Goal: Task Accomplishment & Management: Use online tool/utility

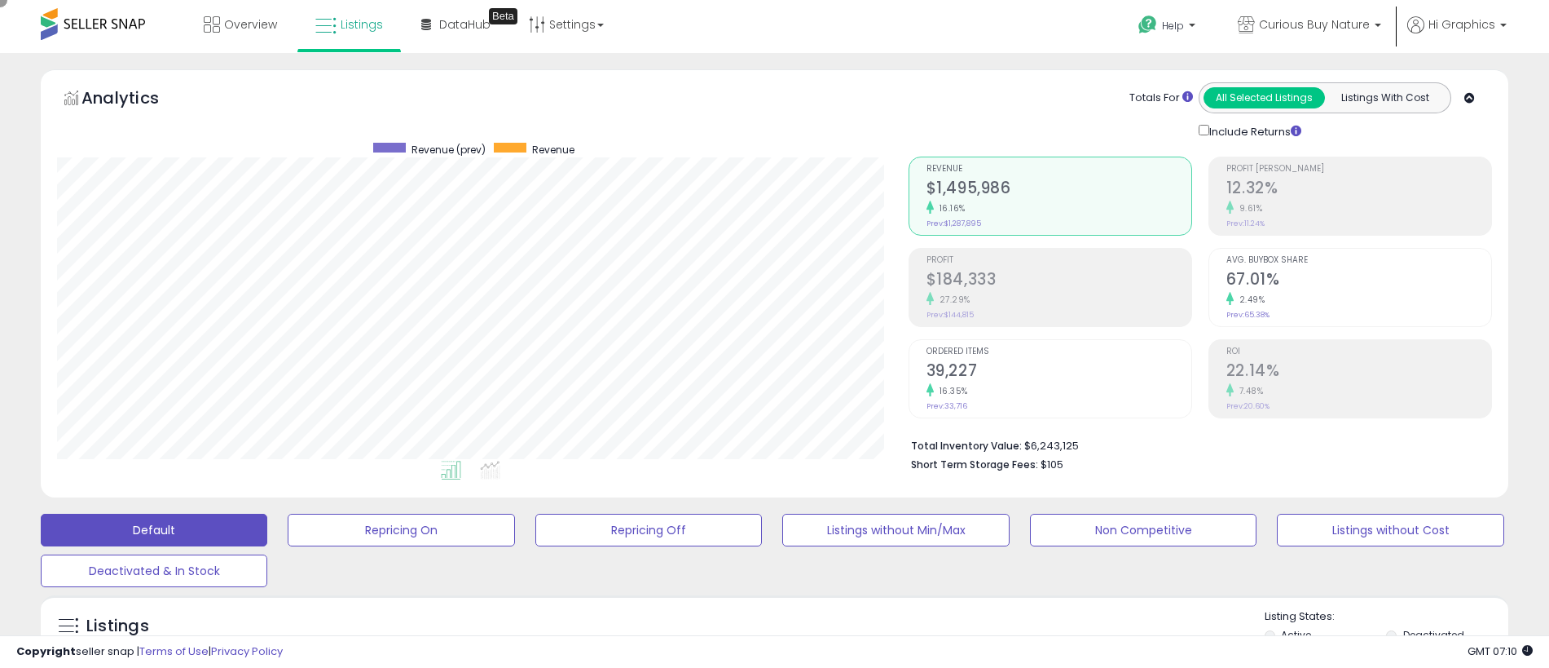
scroll to position [334, 852]
click at [1318, 24] on span "Curious Buy Nature" at bounding box center [1314, 24] width 111 height 16
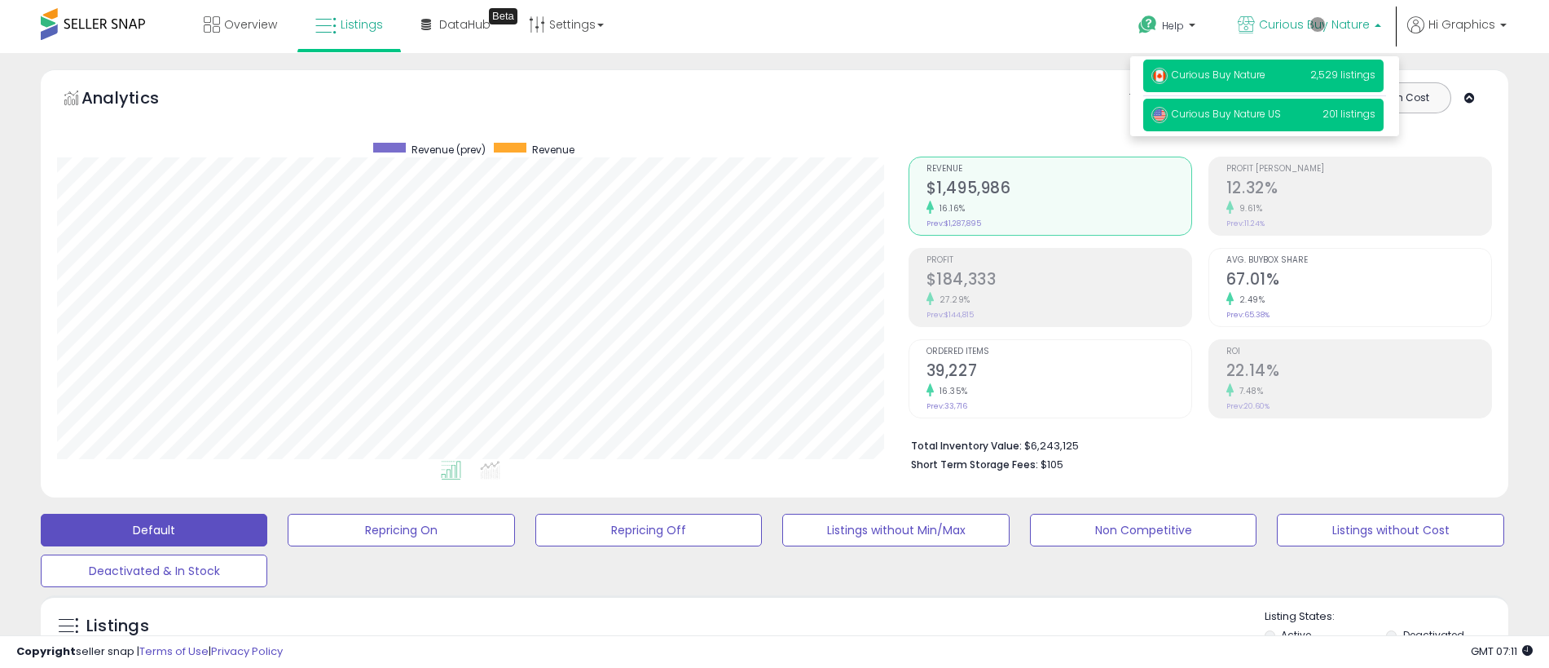
click at [1267, 117] on span "Curious Buy Nature US" at bounding box center [1217, 114] width 130 height 14
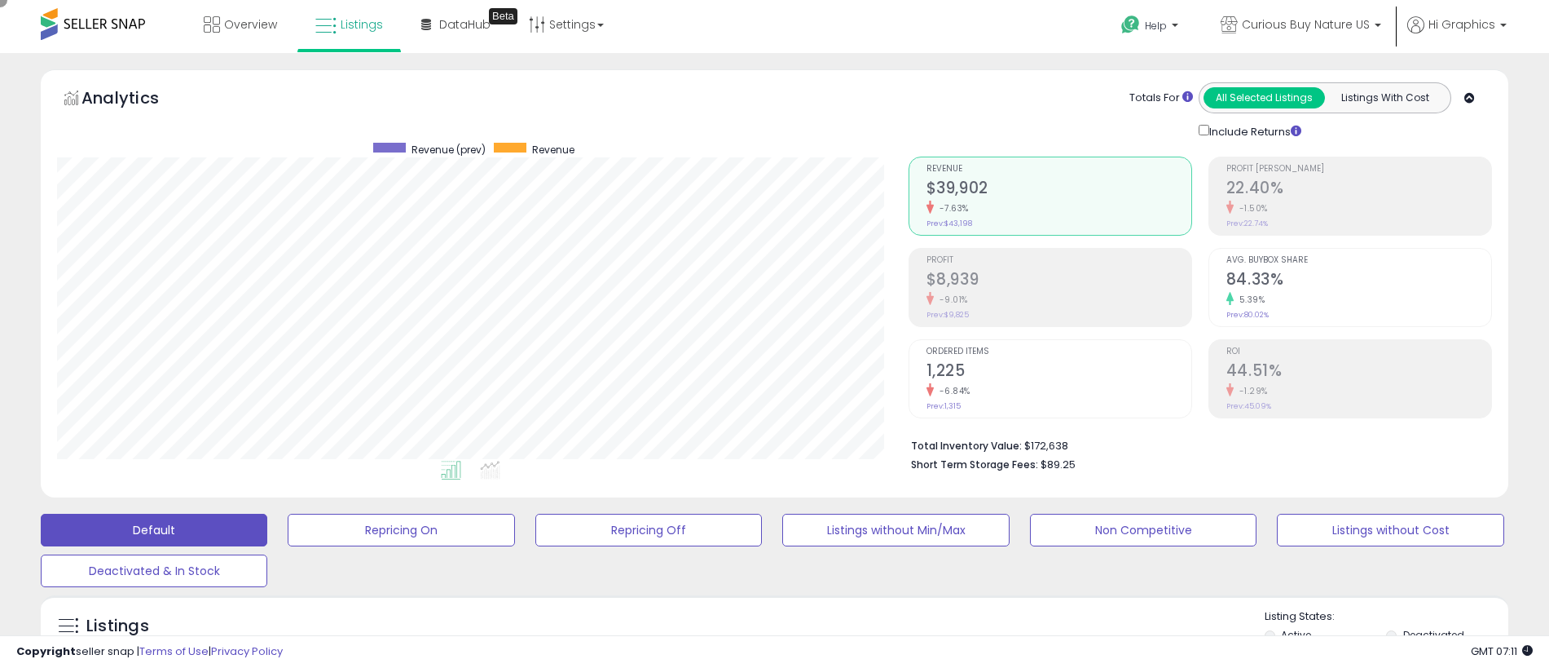
scroll to position [406, 0]
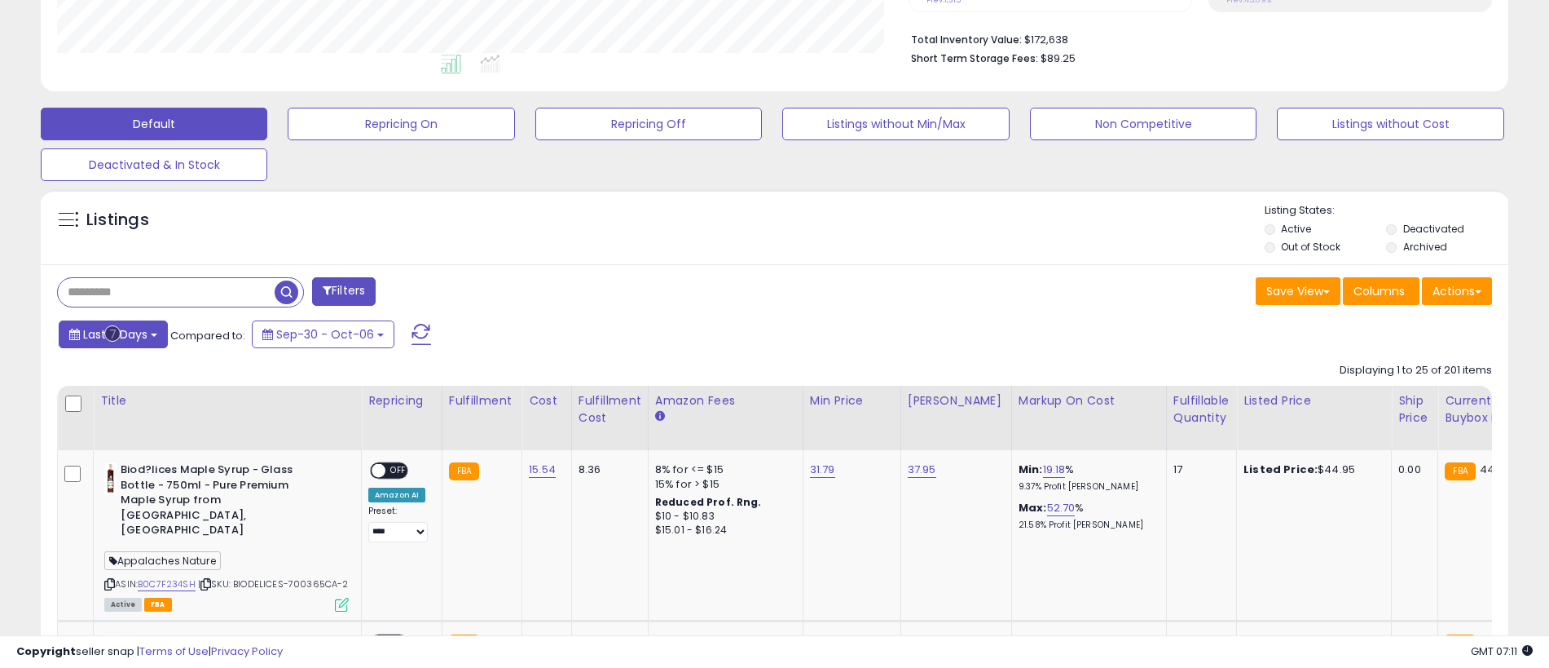
click at [112, 333] on span "Last 7 Days" at bounding box center [115, 334] width 64 height 16
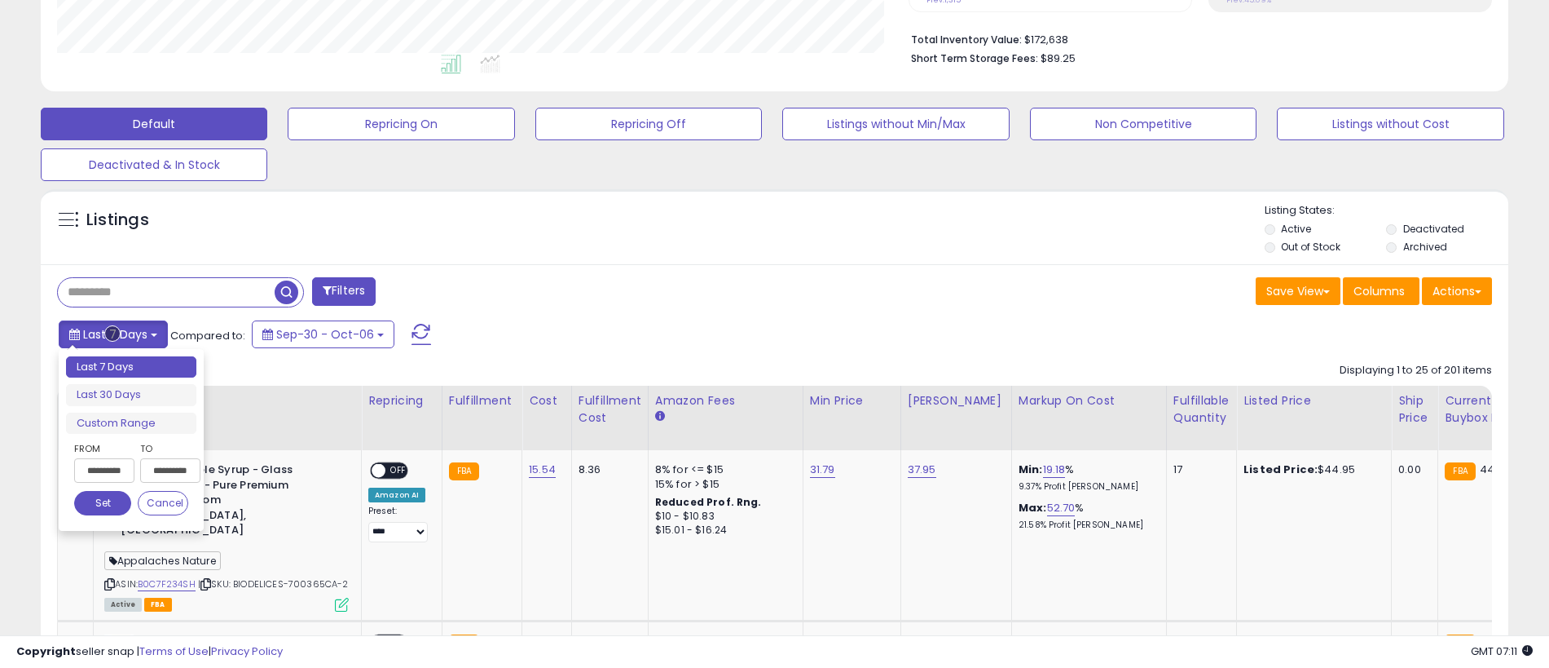
type input "**********"
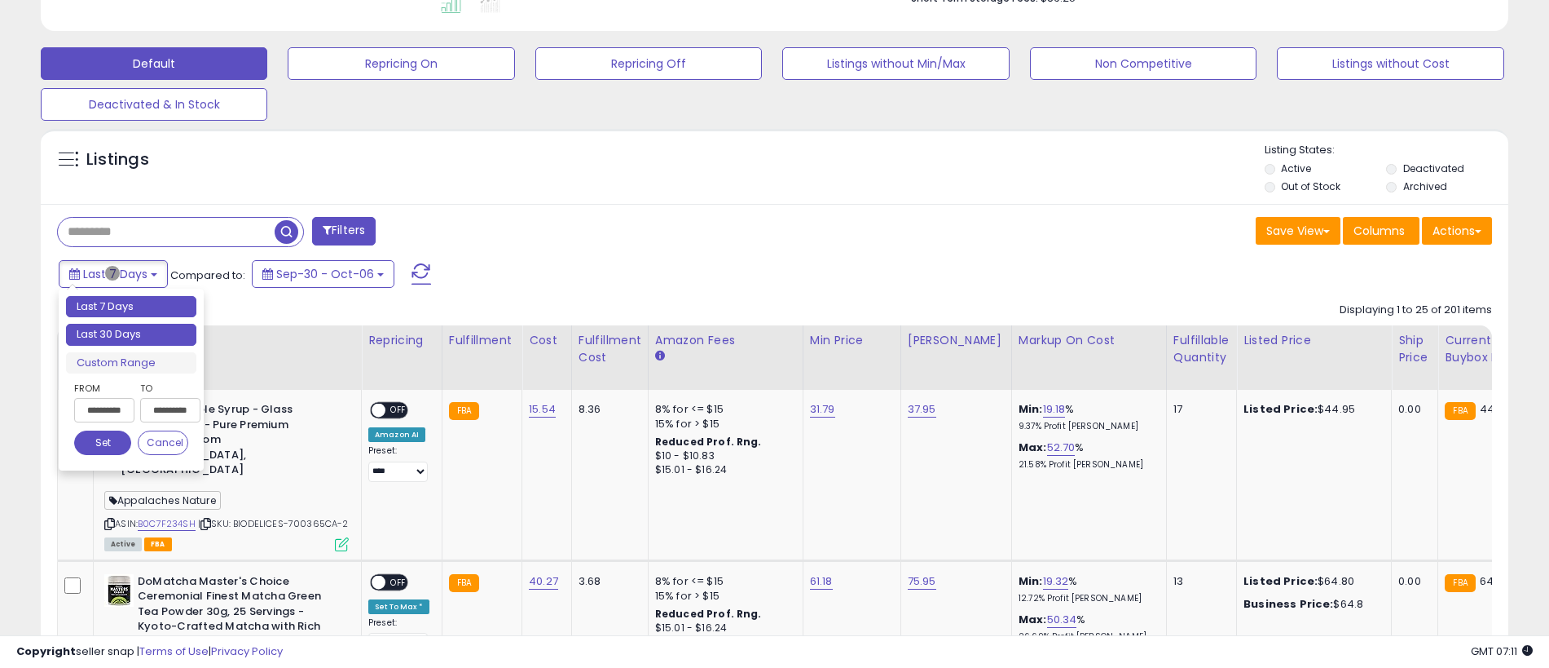
click at [131, 334] on li "Last 30 Days" at bounding box center [131, 335] width 130 height 22
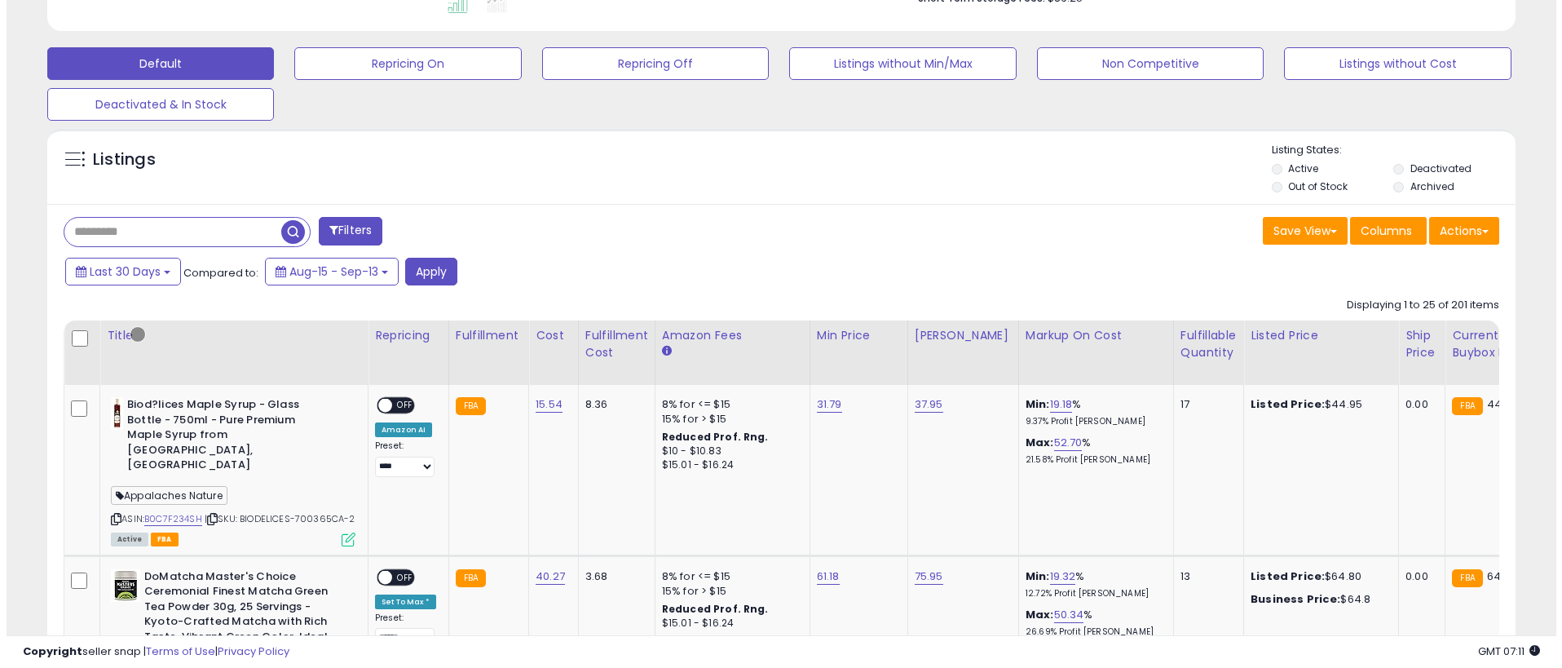
scroll to position [363, 0]
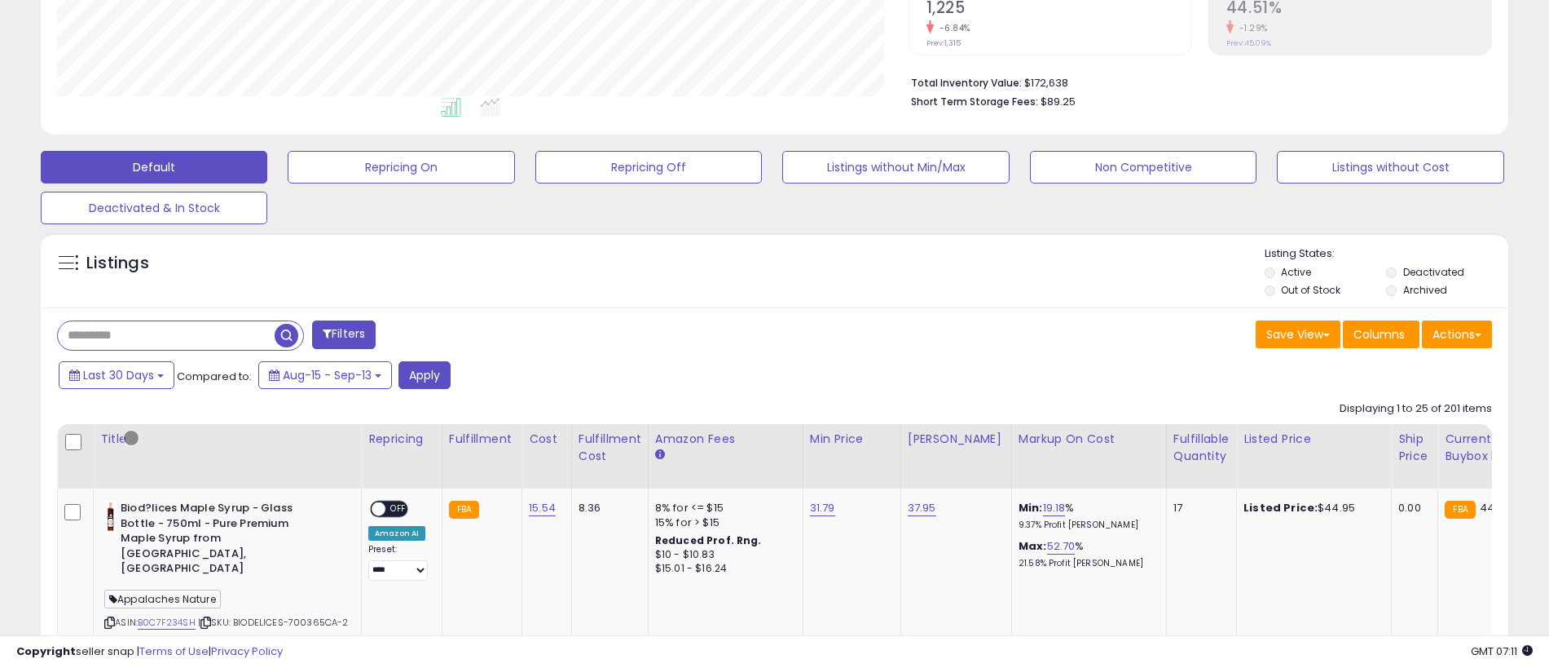
click at [346, 334] on button "Filters" at bounding box center [344, 334] width 64 height 29
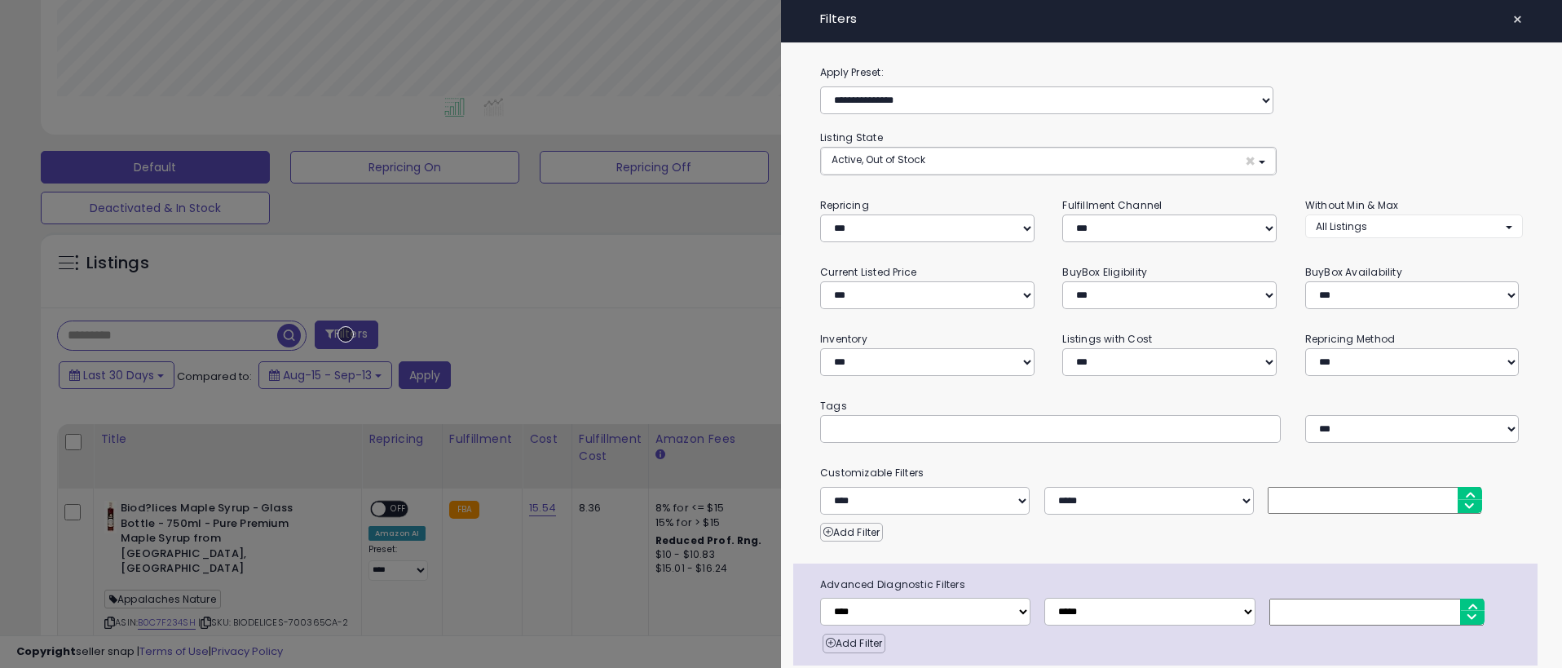
scroll to position [64, 0]
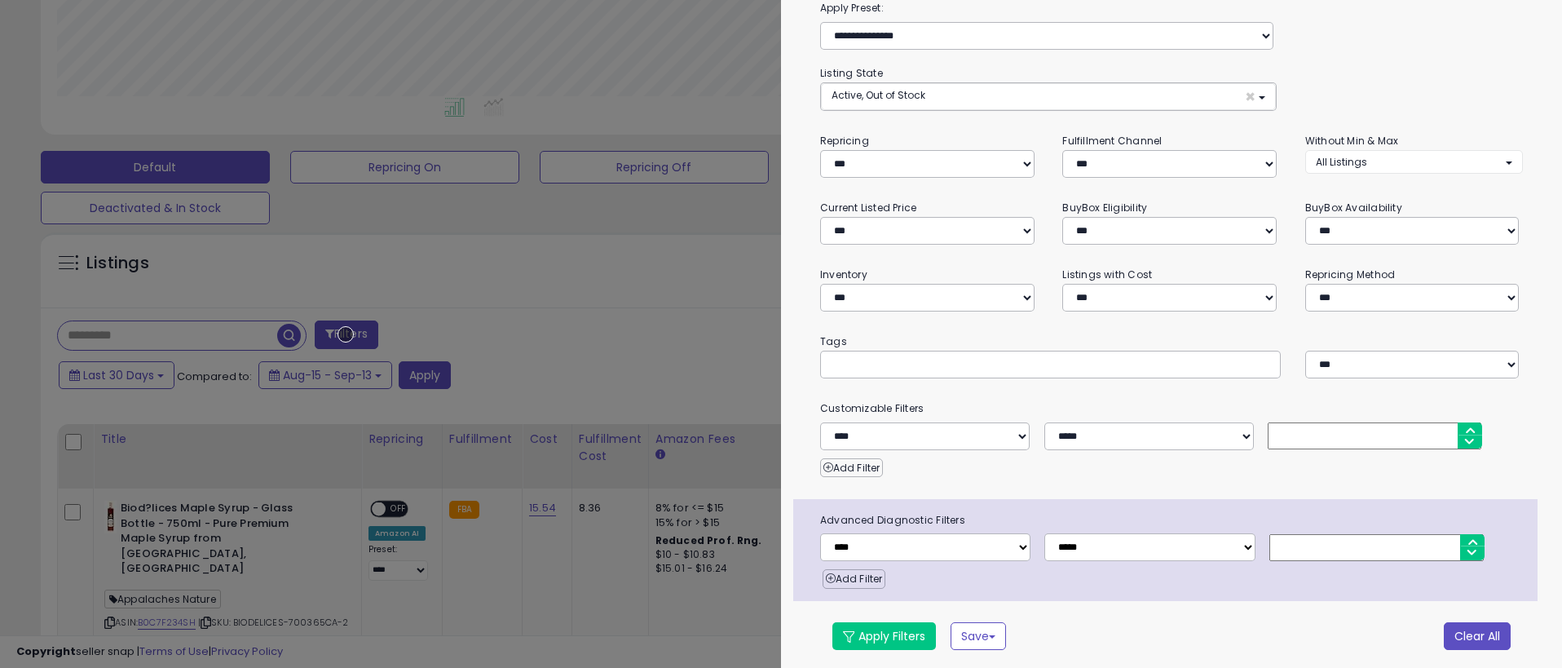
click at [1465, 632] on button "Clear All" at bounding box center [1476, 636] width 67 height 28
select select "*"
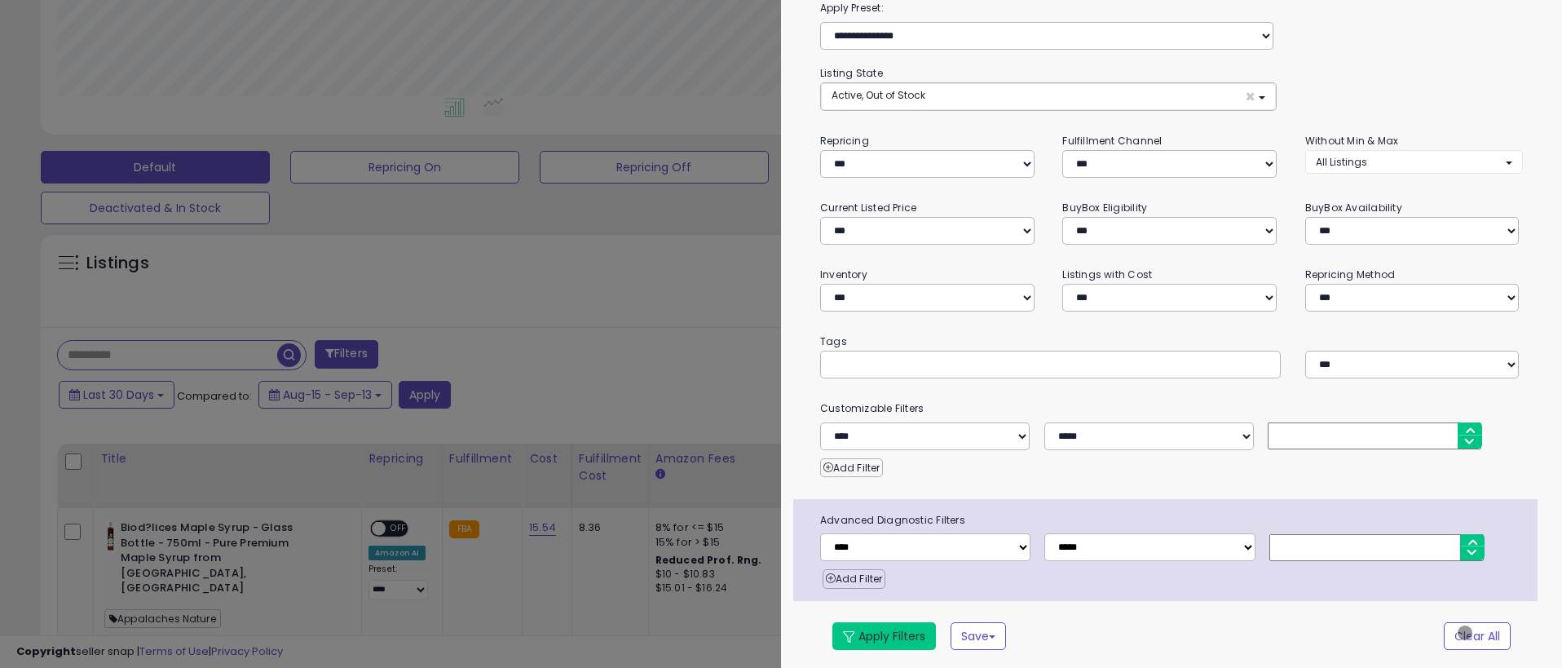
click at [884, 632] on button "Apply Filters" at bounding box center [884, 636] width 104 height 28
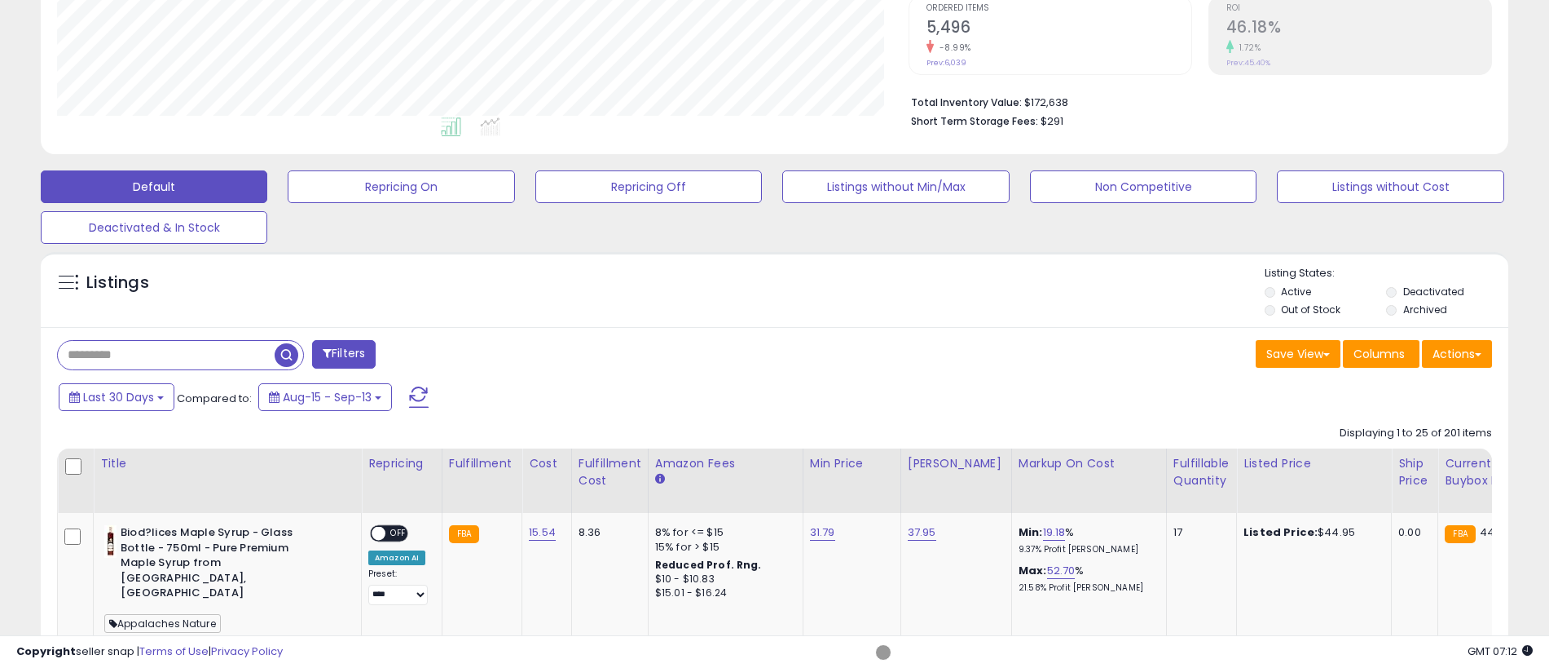
scroll to position [363, 0]
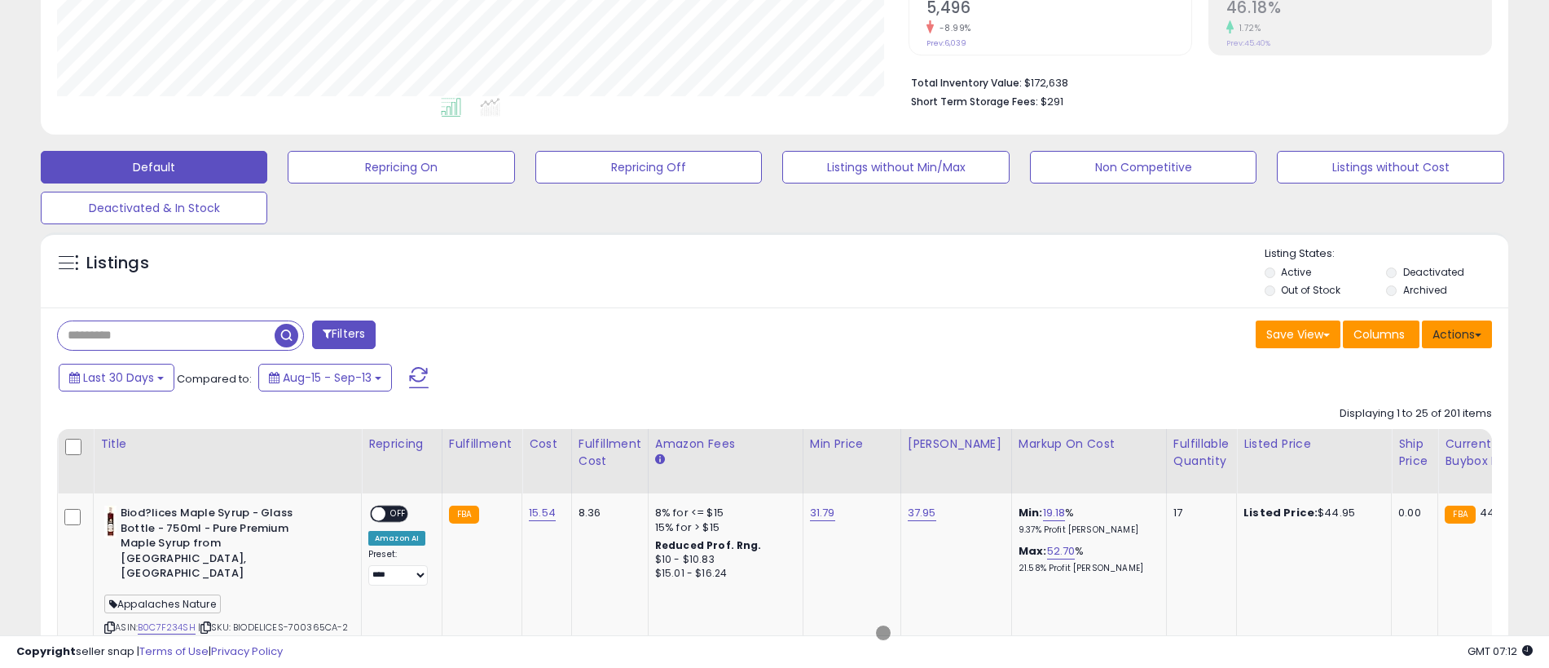
click at [1457, 333] on button "Actions" at bounding box center [1457, 334] width 70 height 28
click at [1391, 438] on link "Export All Columns" at bounding box center [1391, 437] width 178 height 25
